Goal: Navigation & Orientation: Find specific page/section

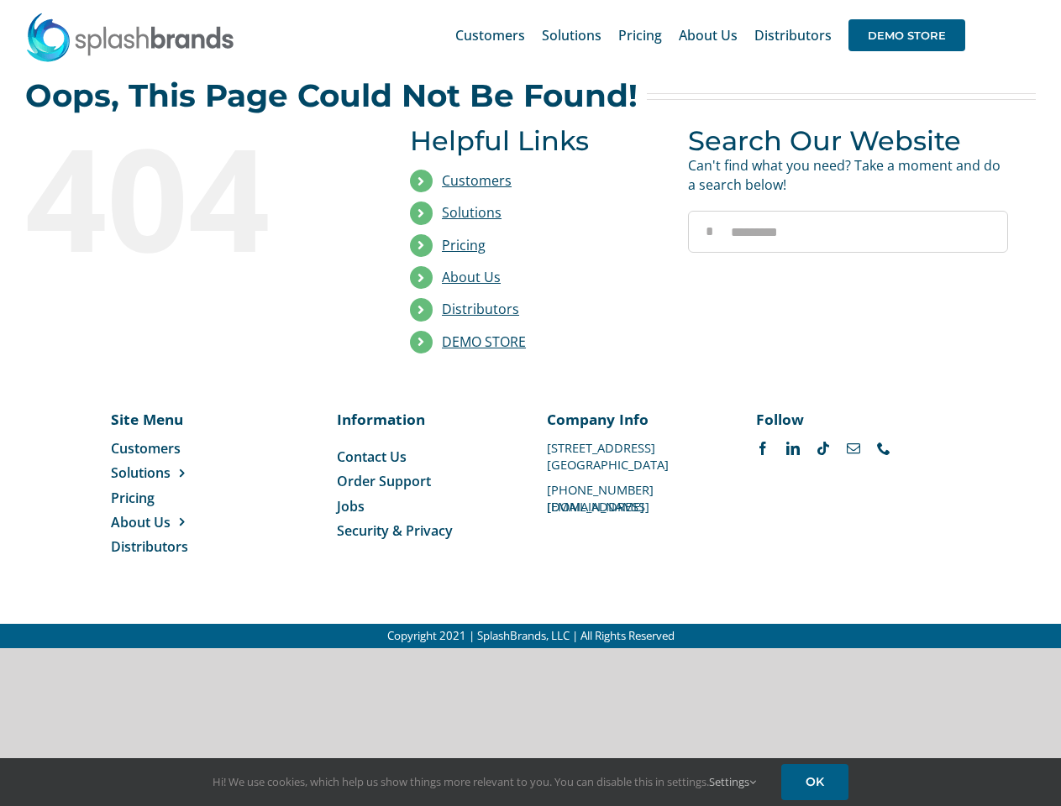
click at [530, 324] on li "Distributors" at bounding box center [536, 310] width 253 height 32
click at [959, 0] on div "Search for: * Customers Solutions Stores New Hire Kits Manufacturing Store Mark…" at bounding box center [530, 35] width 1011 height 71
click at [906, 35] on span "DEMO STORE" at bounding box center [906, 35] width 117 height 32
click at [484, 342] on link "DEMO STORE" at bounding box center [484, 342] width 84 height 18
click at [167, 473] on span "Solutions" at bounding box center [141, 473] width 60 height 18
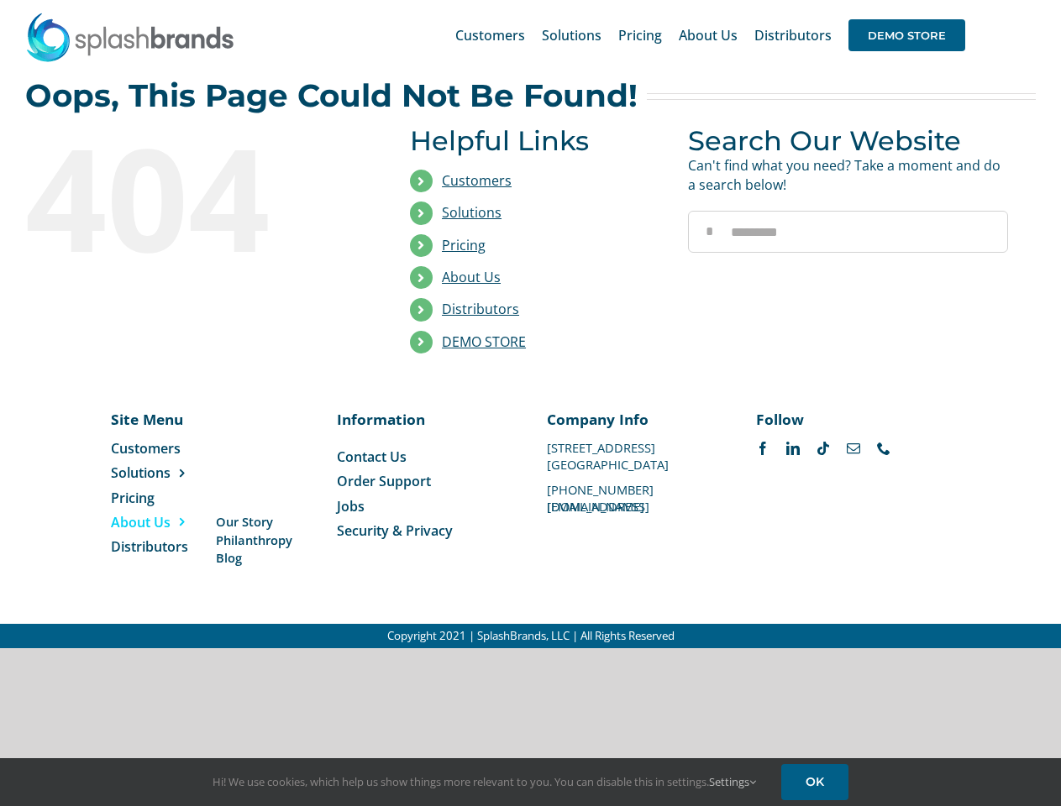
click at [167, 523] on span "About Us" at bounding box center [141, 522] width 60 height 18
click at [733, 782] on link "Settings" at bounding box center [732, 782] width 47 height 15
